Goal: Information Seeking & Learning: Learn about a topic

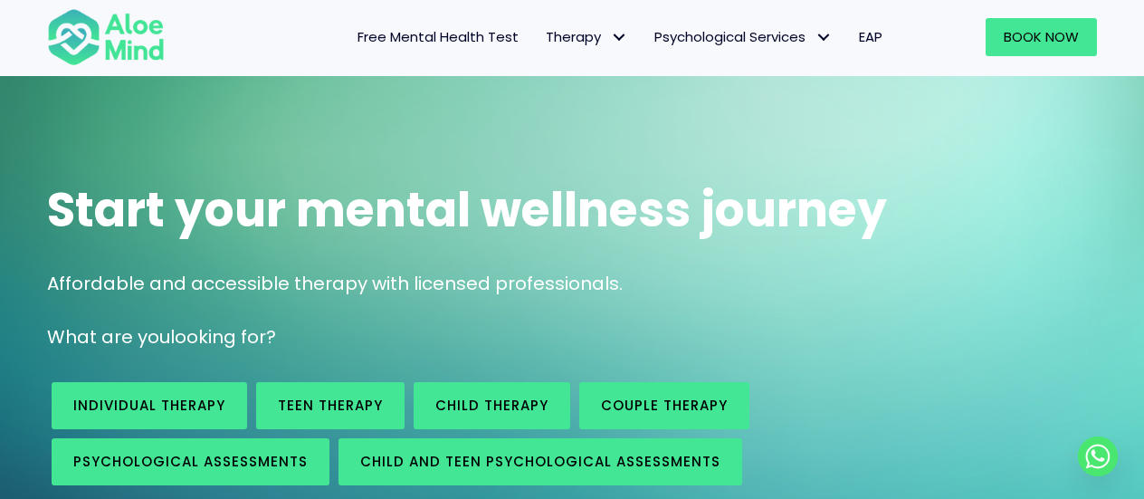
scroll to position [36, 0]
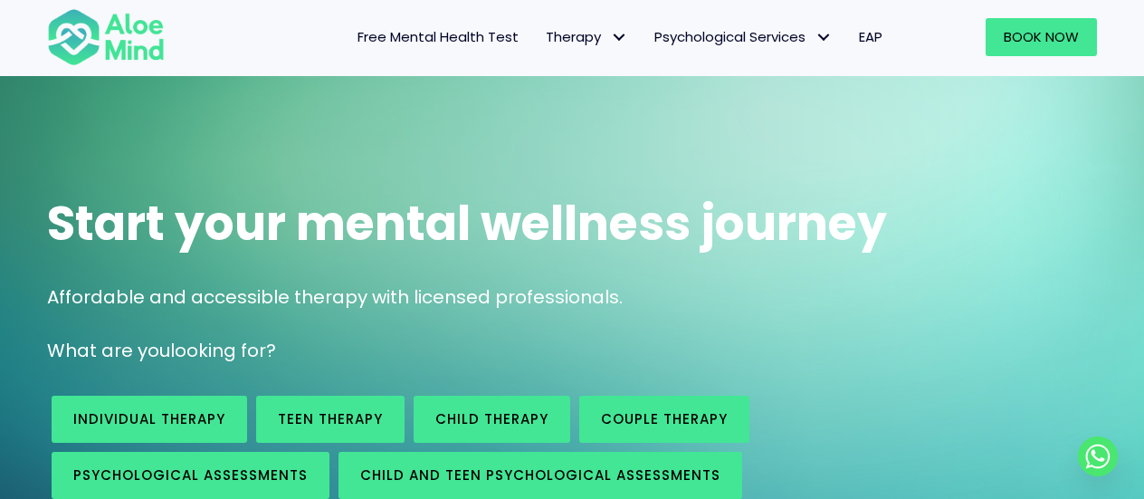
click at [254, 45] on nav "Free Mental Health Test Therapy Individual therapy Teen Therapy Child Therapy C…" at bounding box center [542, 37] width 708 height 38
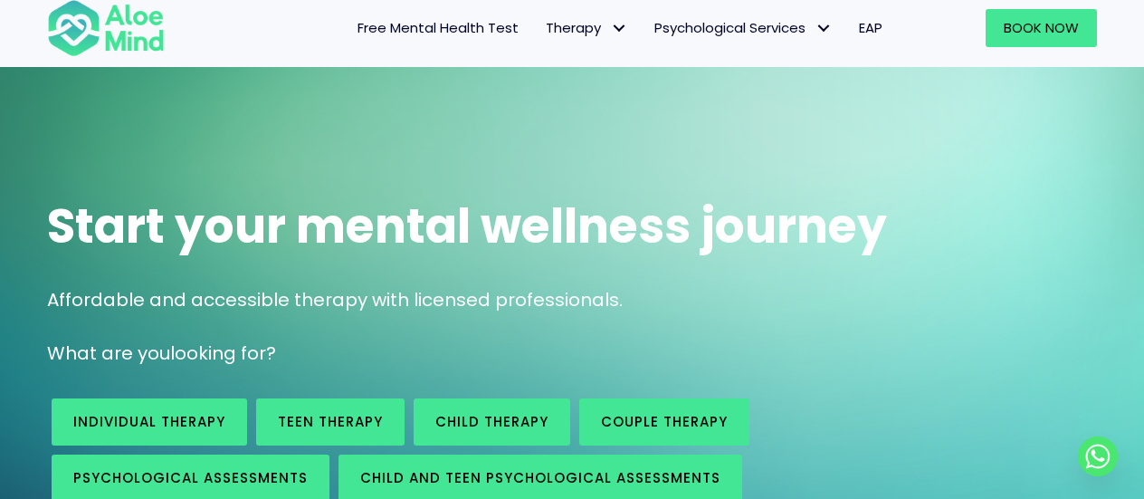
scroll to position [0, 0]
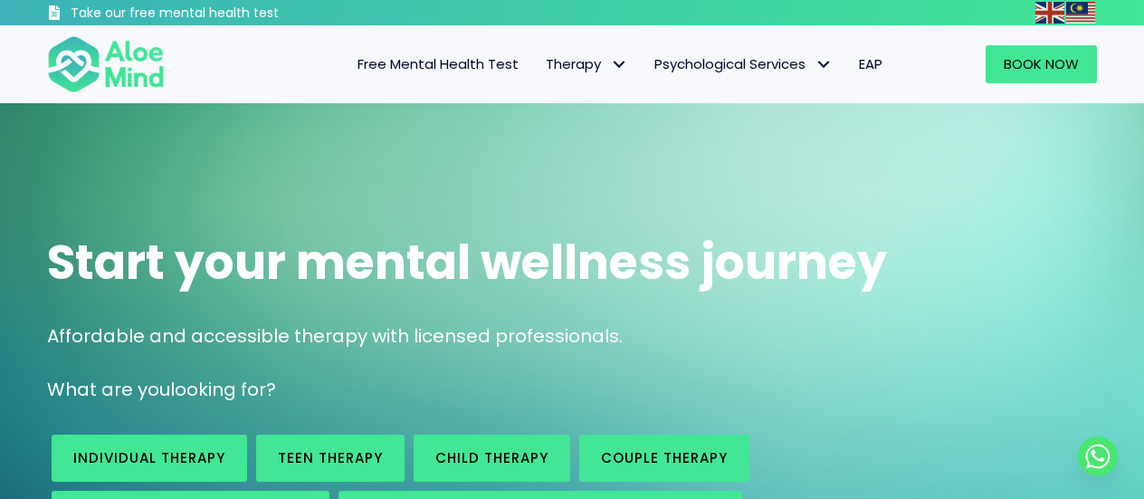
click at [476, 142] on div "Start your mental wellness journey Affordable and accessible therapy with licen…" at bounding box center [572, 381] width 1144 height 557
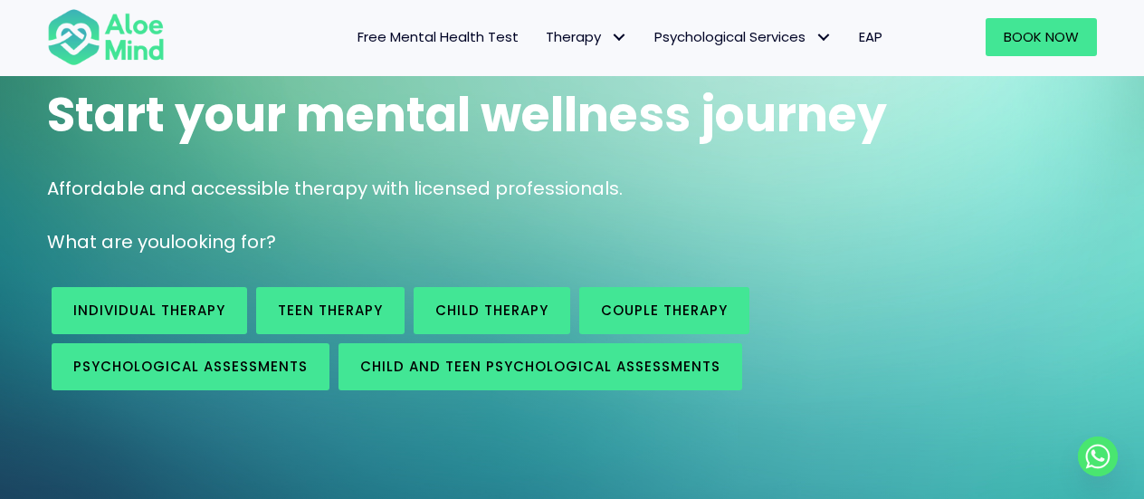
scroll to position [217, 0]
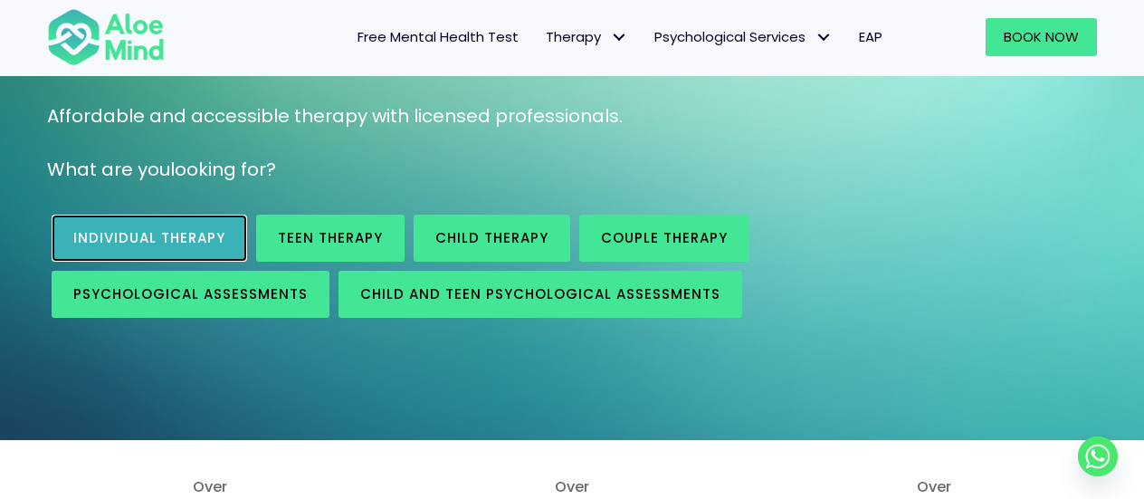
click at [165, 233] on span "Individual therapy" at bounding box center [149, 237] width 152 height 19
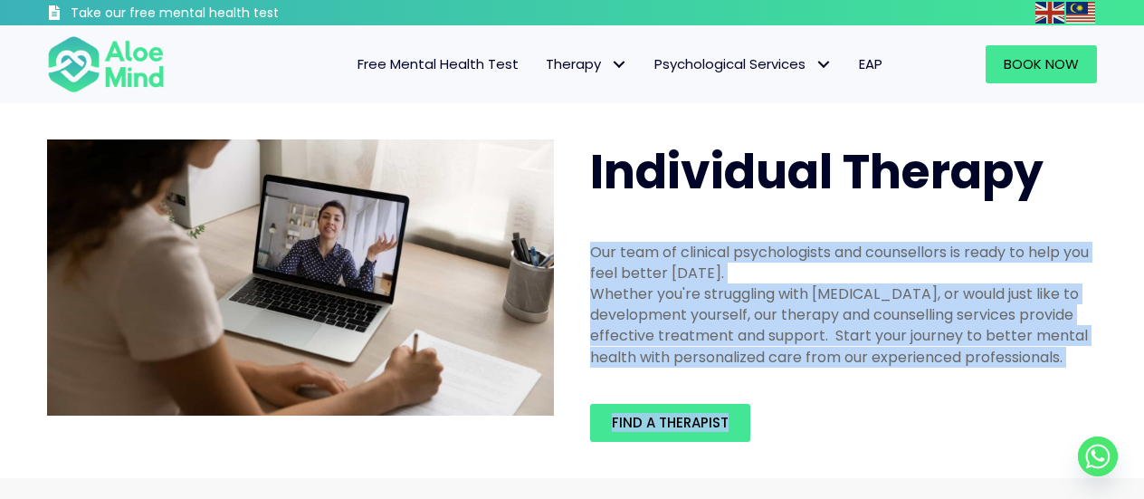
drag, startPoint x: 584, startPoint y: 244, endPoint x: 822, endPoint y: 416, distance: 293.2
click at [822, 416] on div "Individual Therapy Our team of clinical psychologists and counsellors is ready …" at bounding box center [843, 290] width 543 height 339
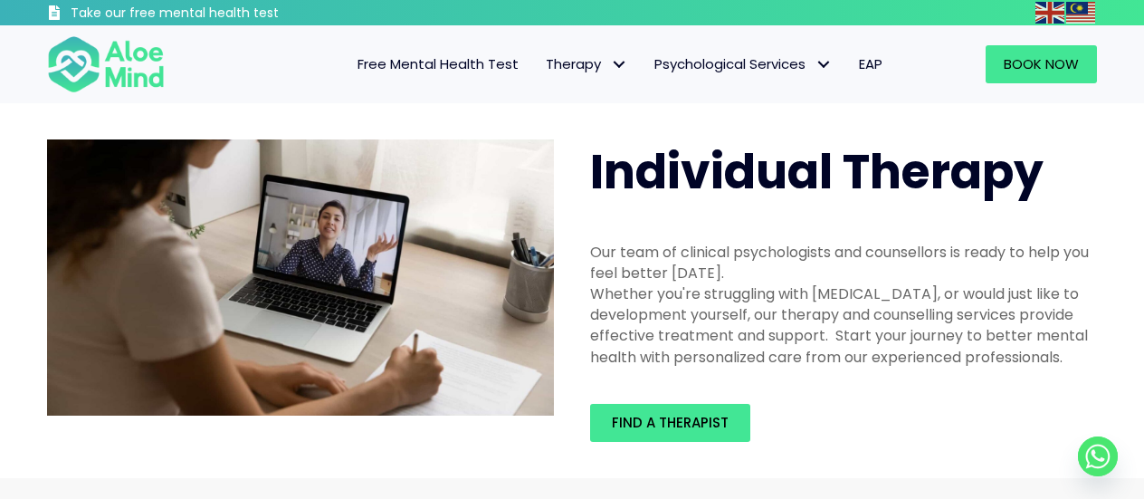
click at [822, 416] on div "Find a therapist" at bounding box center [843, 423] width 507 height 38
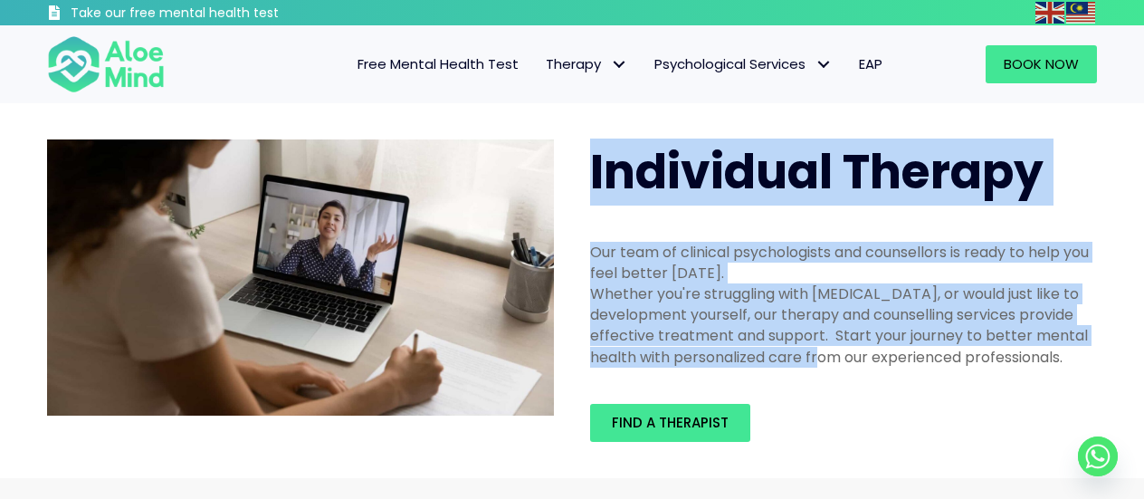
drag, startPoint x: 789, startPoint y: 376, endPoint x: 556, endPoint y: 238, distance: 271.1
click at [556, 238] on div "Individual Therapy Our team of clinical psychologists and counsellors is ready …" at bounding box center [572, 290] width 1086 height 339
click at [645, 263] on div "Our team of clinical psychologists and counsellors is ready to help you feel be…" at bounding box center [843, 263] width 507 height 42
drag, startPoint x: 574, startPoint y: 232, endPoint x: 869, endPoint y: 384, distance: 332.0
click at [869, 384] on div "Individual Therapy Our team of clinical psychologists and counsellors is ready …" at bounding box center [572, 290] width 1086 height 339
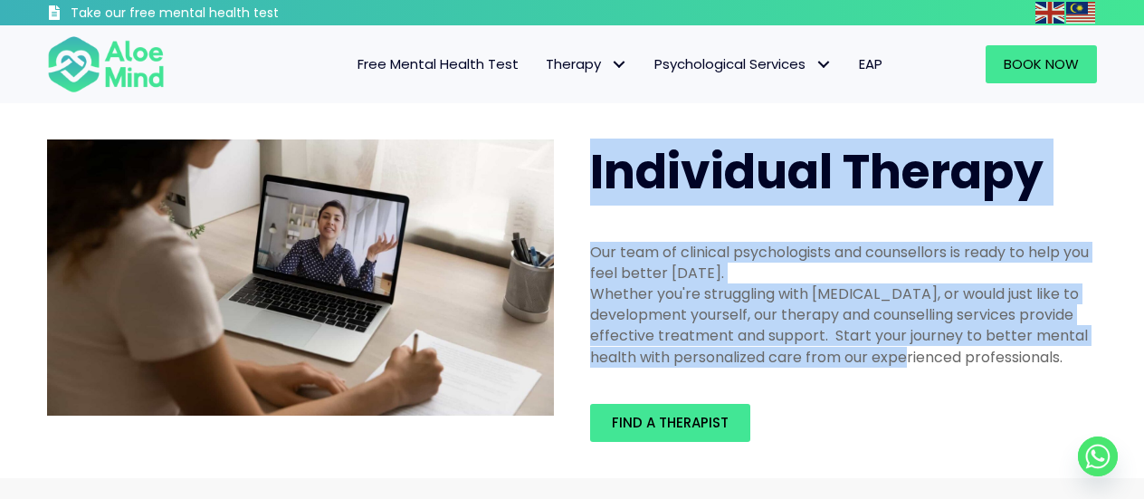
click at [599, 258] on div "Our team of clinical psychologists and counsellors is ready to help you feel be…" at bounding box center [843, 263] width 507 height 42
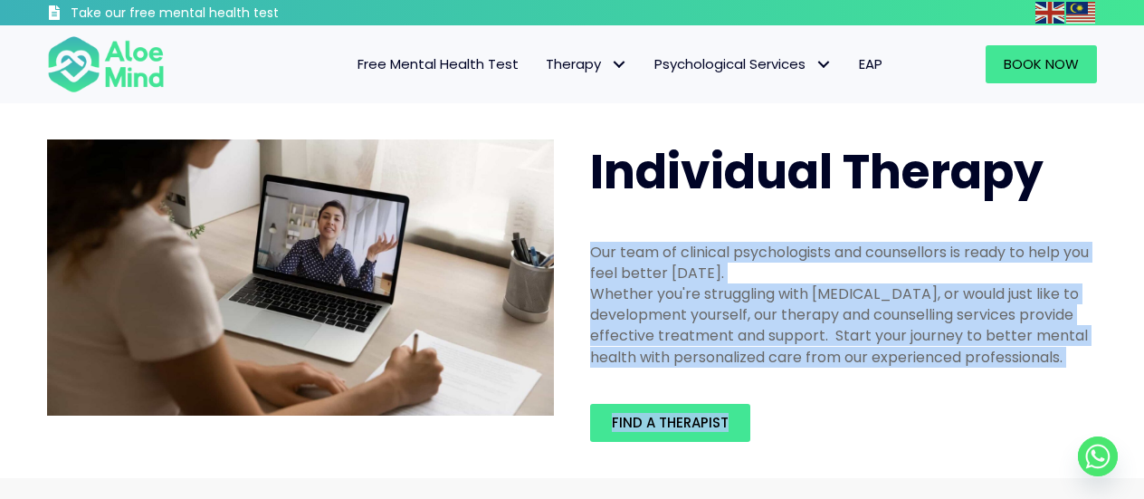
drag, startPoint x: 578, startPoint y: 247, endPoint x: 901, endPoint y: 403, distance: 358.8
click at [901, 403] on div "Individual Therapy Our team of clinical psychologists and counsellors is ready …" at bounding box center [843, 290] width 543 height 339
click at [758, 382] on div "Our team of clinical psychologists and counsellors is ready to help you feel be…" at bounding box center [843, 305] width 543 height 162
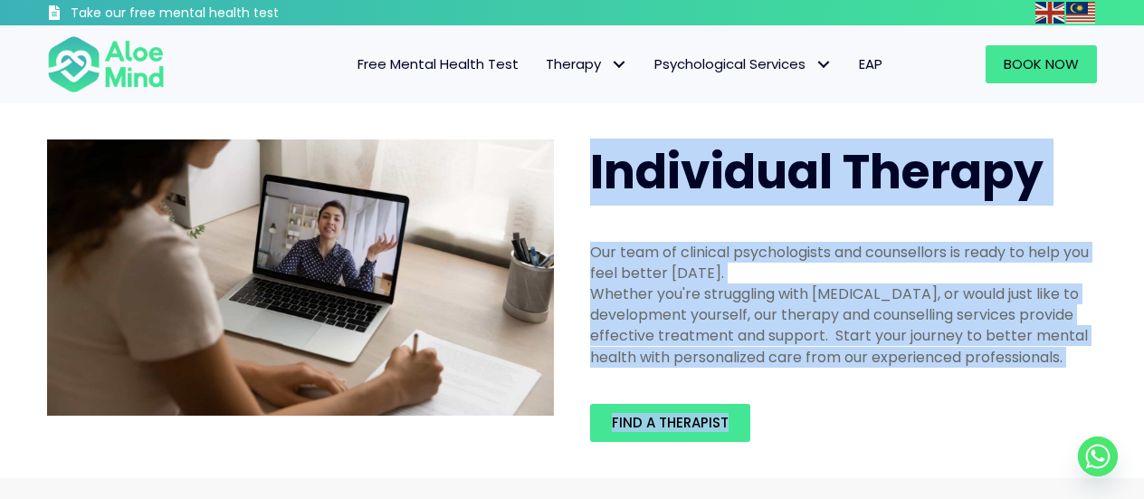
drag, startPoint x: 563, startPoint y: 245, endPoint x: 838, endPoint y: 405, distance: 318.0
click at [838, 405] on div "Individual Therapy Our team of clinical psychologists and counsellors is ready …" at bounding box center [572, 290] width 1086 height 339
click at [756, 356] on div "Whether you're struggling with depression, anxiety, or would just like to devel…" at bounding box center [843, 325] width 507 height 84
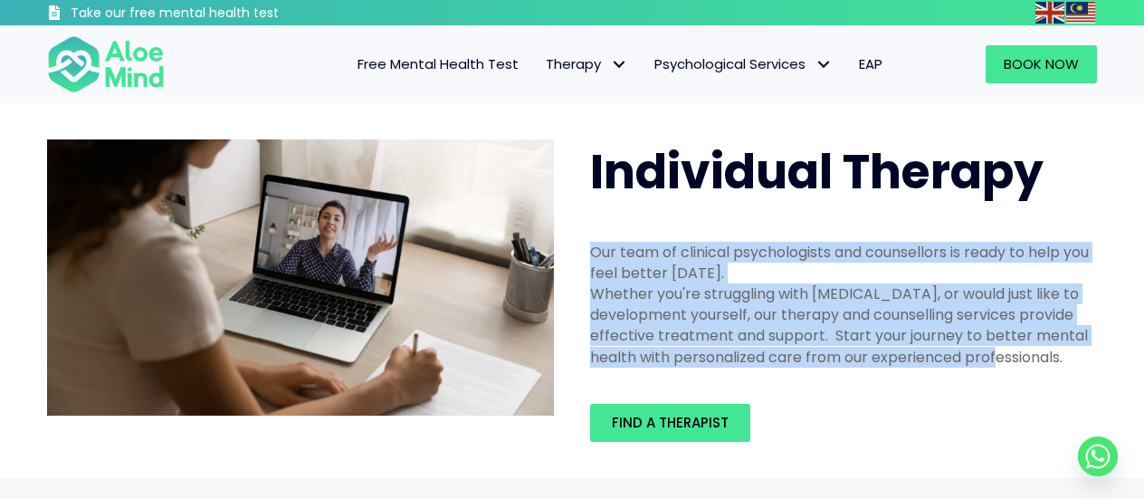
drag, startPoint x: 594, startPoint y: 235, endPoint x: 959, endPoint y: 380, distance: 392.6
click at [959, 380] on div "Our team of clinical psychologists and counsellors is ready to help you feel be…" at bounding box center [843, 305] width 543 height 162
click at [710, 334] on div "Whether you're struggling with depression, anxiety, or would just like to devel…" at bounding box center [843, 325] width 507 height 84
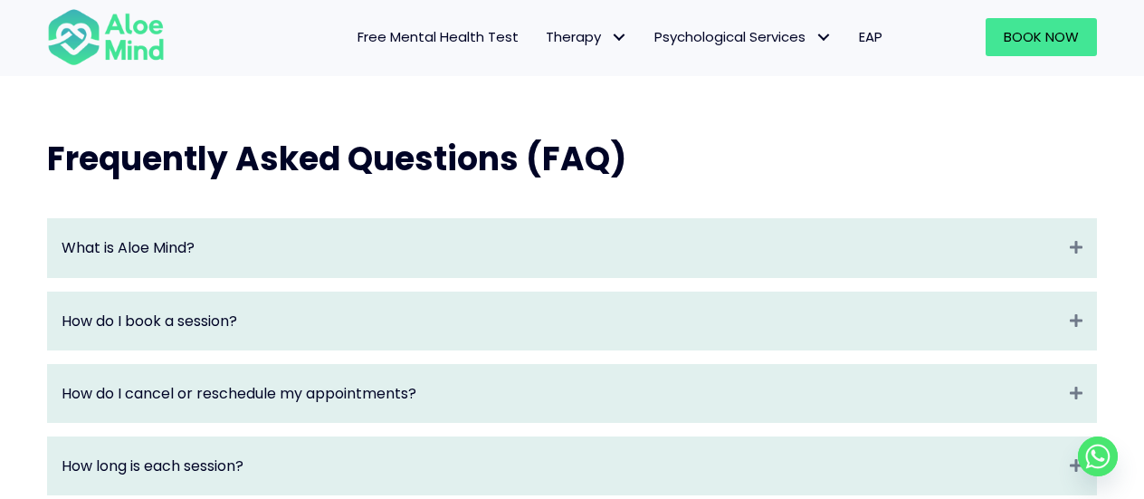
scroll to position [1883, 0]
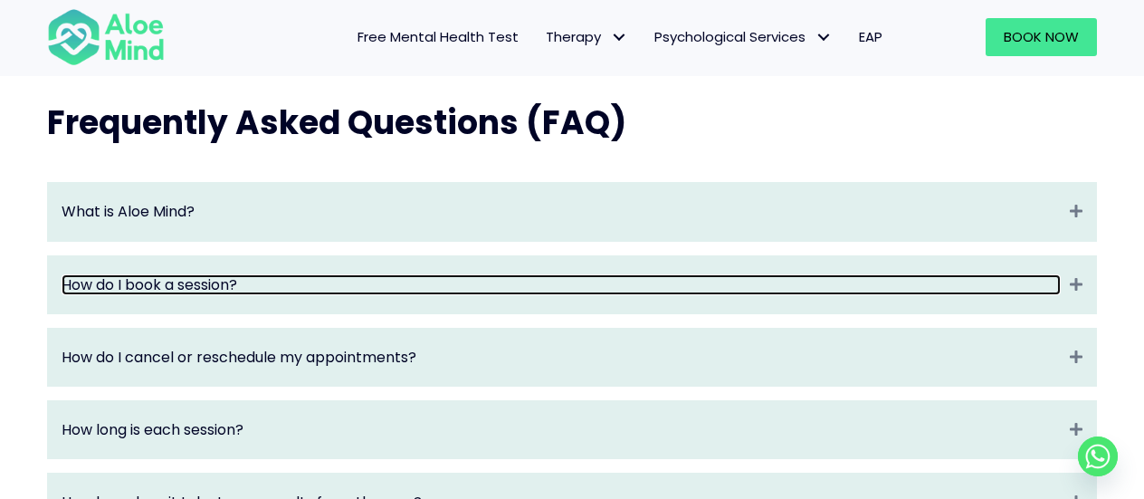
click at [442, 295] on link "How do I book a session?" at bounding box center [562, 284] width 1000 height 21
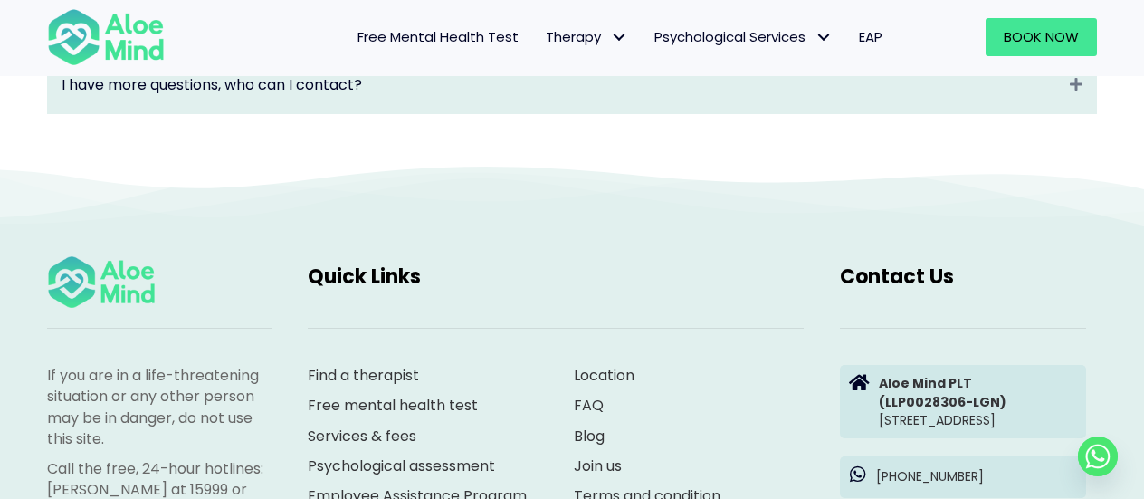
scroll to position [3006, 0]
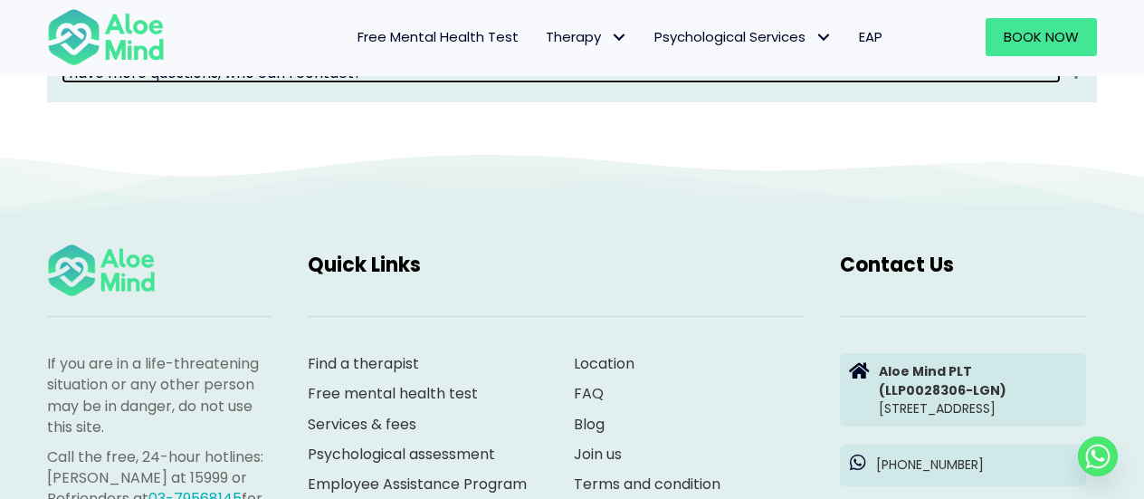
click at [337, 83] on link "I have more questions, who can I contact?" at bounding box center [562, 72] width 1000 height 21
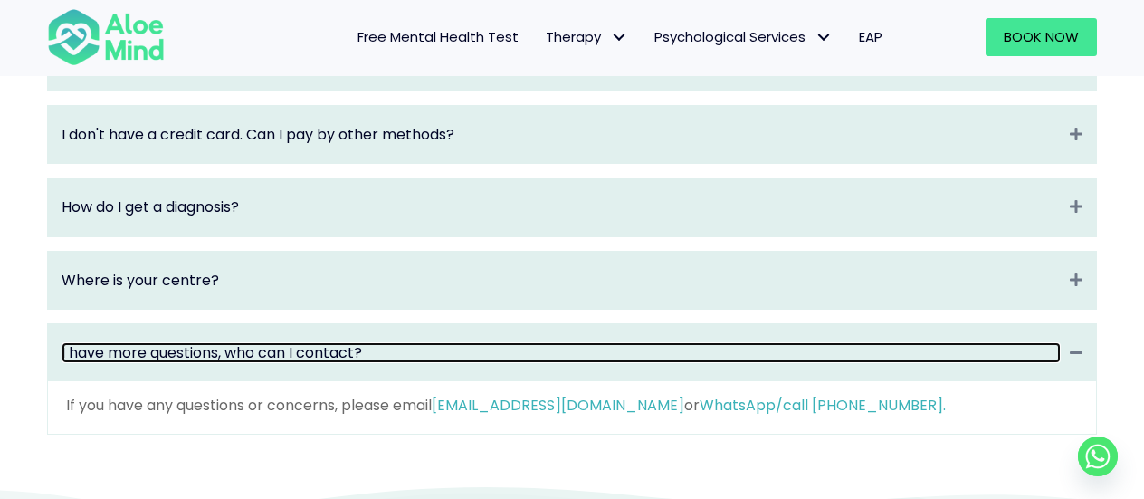
scroll to position [2538, 0]
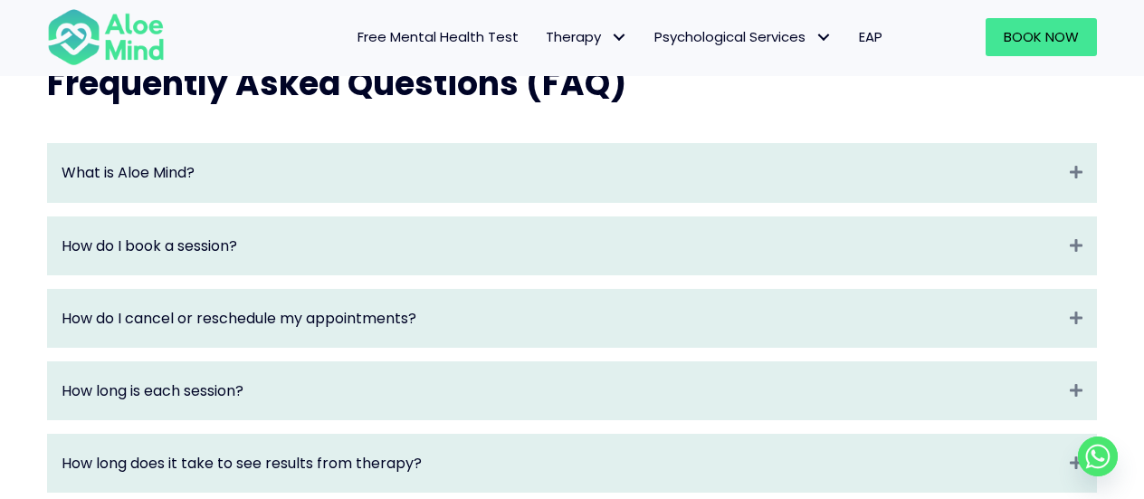
scroll to position [1886, 0]
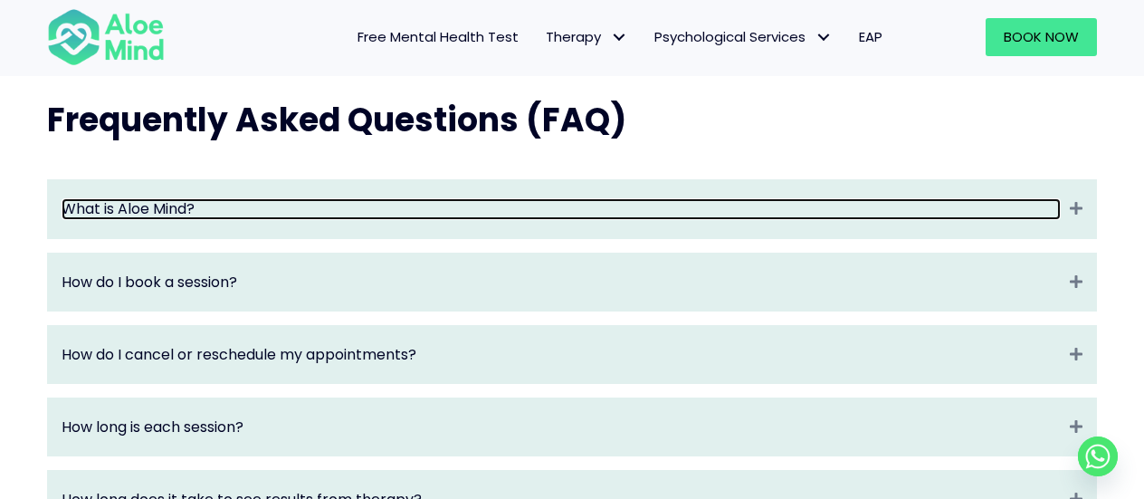
click at [193, 216] on link "What is Aloe Mind?" at bounding box center [562, 208] width 1000 height 21
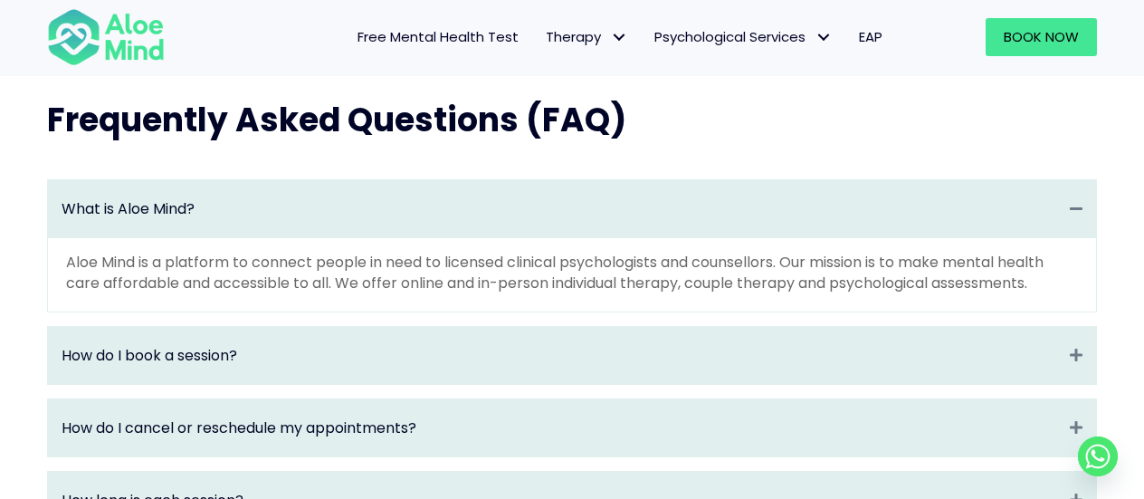
click at [91, 161] on div "Frequently Asked Questions (FAQ)" at bounding box center [572, 120] width 1086 height 81
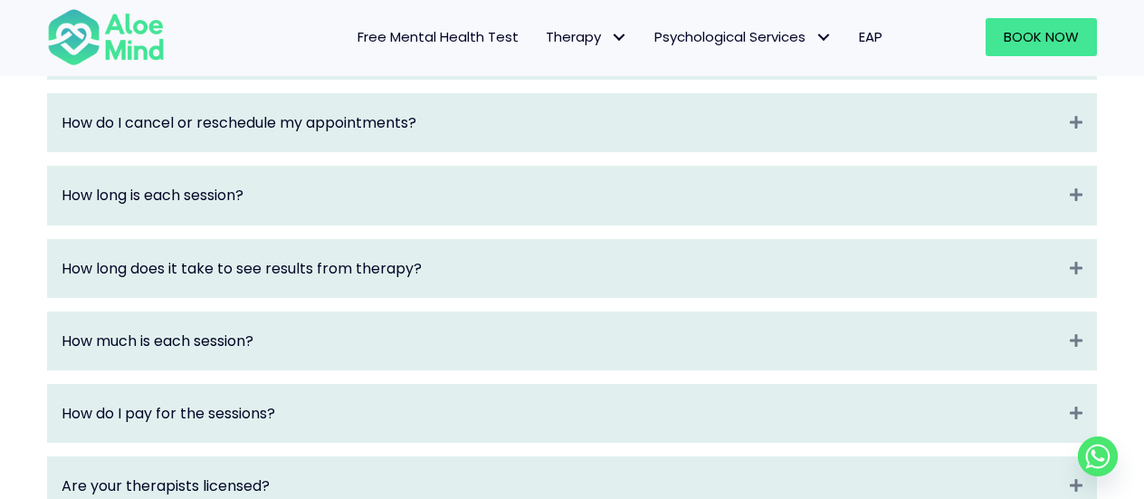
scroll to position [2212, 0]
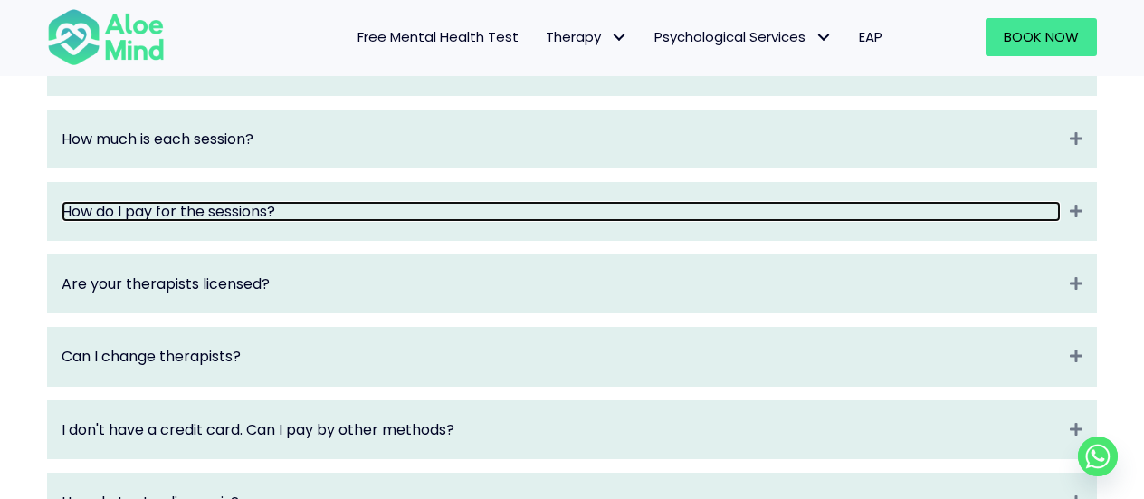
click at [123, 222] on link "How do I pay for the sessions?" at bounding box center [562, 211] width 1000 height 21
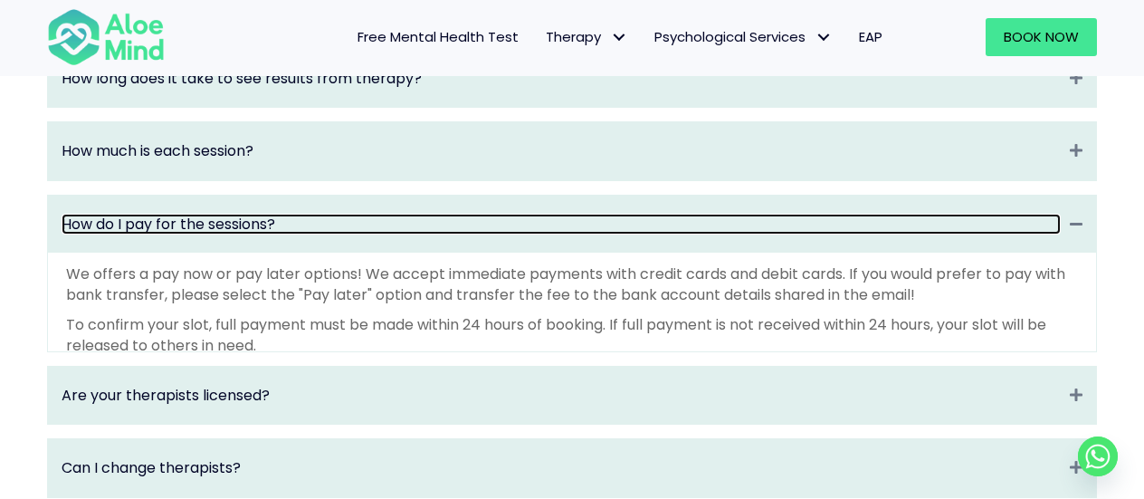
scroll to position [2320, 0]
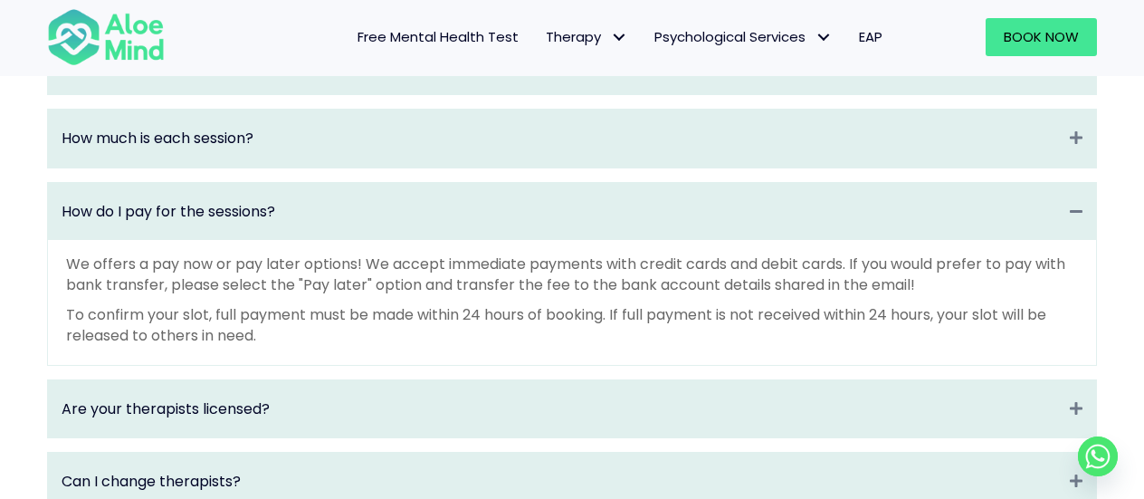
click at [45, 212] on div "What is Aloe Mind? Collapse Aloe Mind is a platform to connect people in need t…" at bounding box center [572, 279] width 1086 height 1105
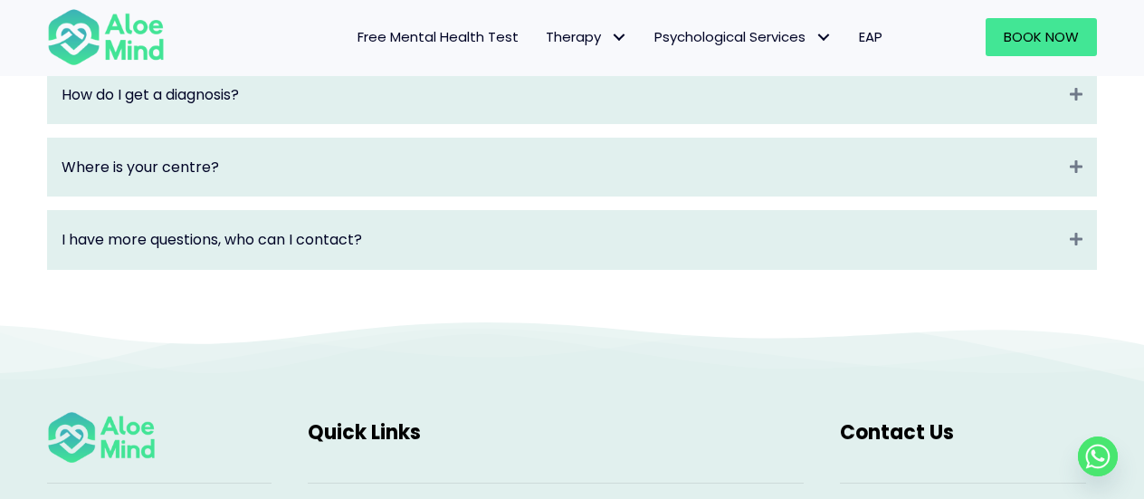
scroll to position [2863, 0]
